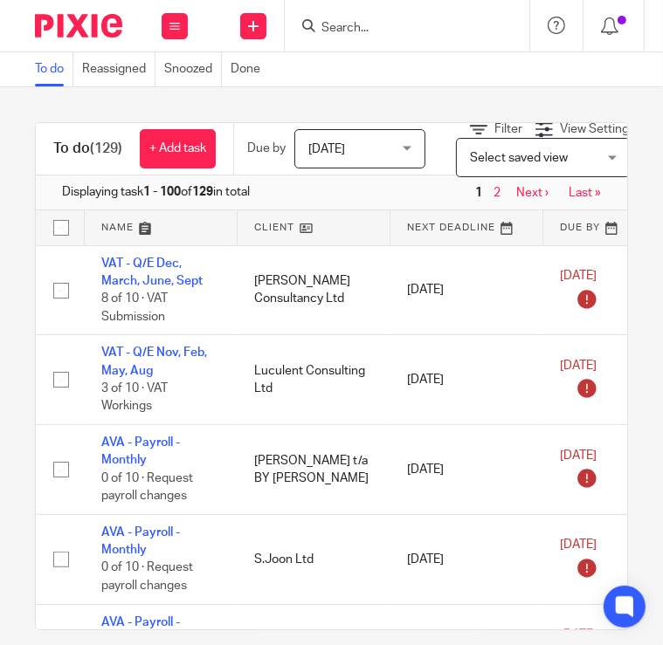
click at [344, 27] on input "Search" at bounding box center [398, 29] width 157 height 16
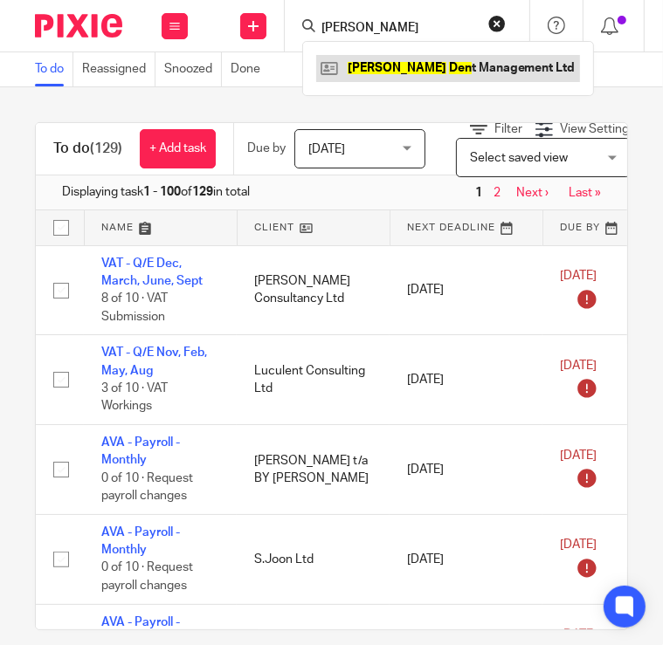
type input "[PERSON_NAME]"
click at [371, 76] on link at bounding box center [448, 68] width 264 height 26
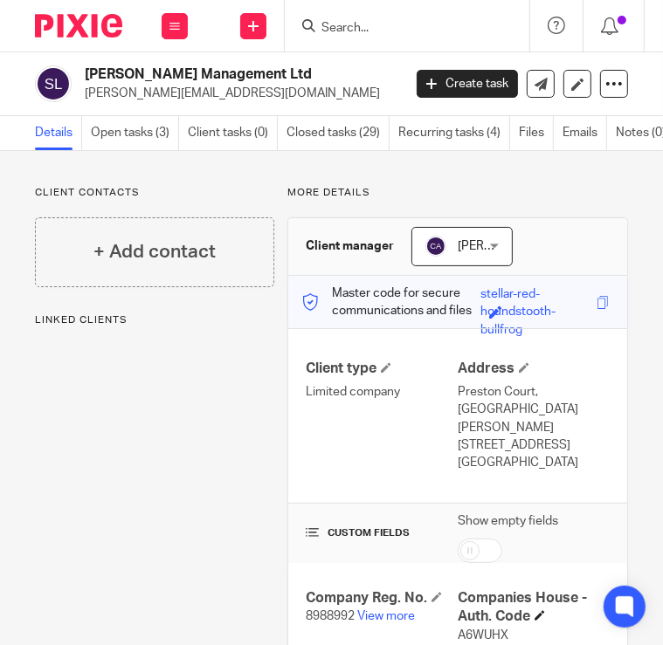
scroll to position [87, 0]
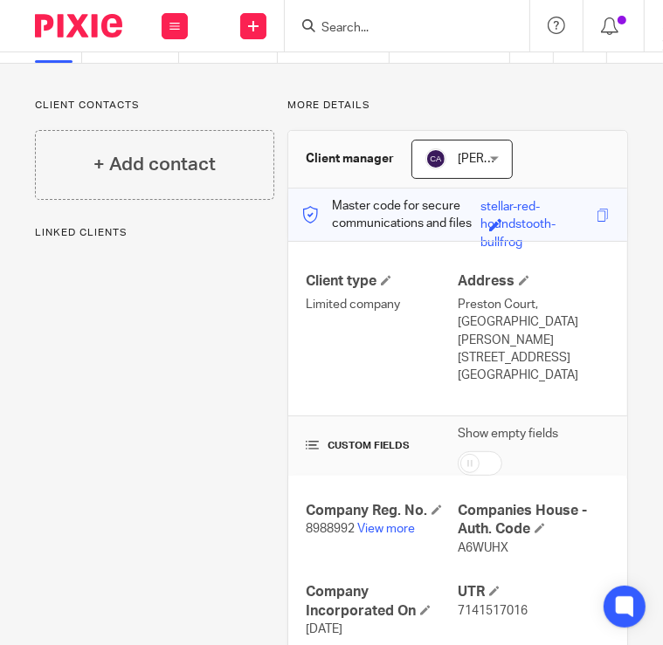
click at [464, 542] on span "A6WUHX" at bounding box center [483, 548] width 51 height 12
copy span "A6WUHX"
